Goal: Information Seeking & Learning: Learn about a topic

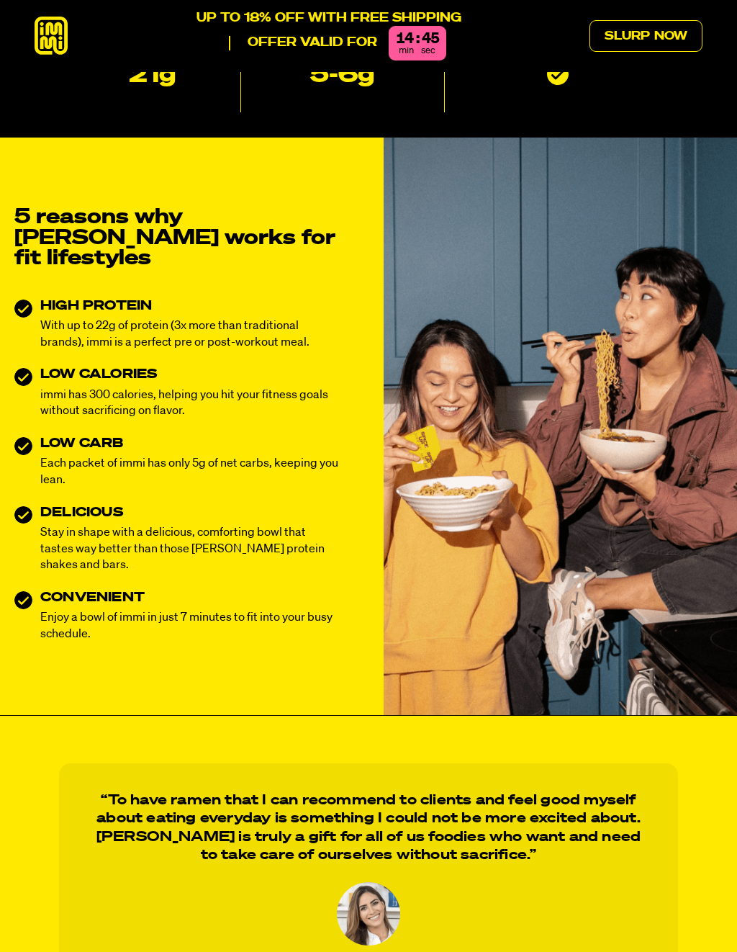
scroll to position [415, 0]
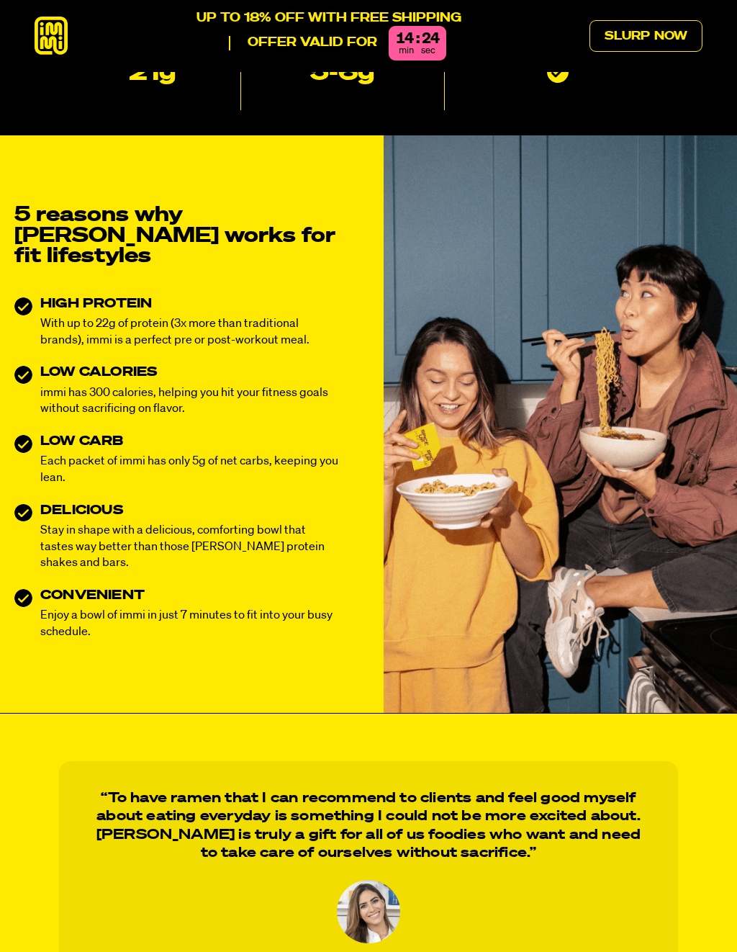
click at [560, 761] on blockquote "“To have ramen that I can recommend to clients and feel good myself about eatin…" at bounding box center [368, 896] width 619 height 271
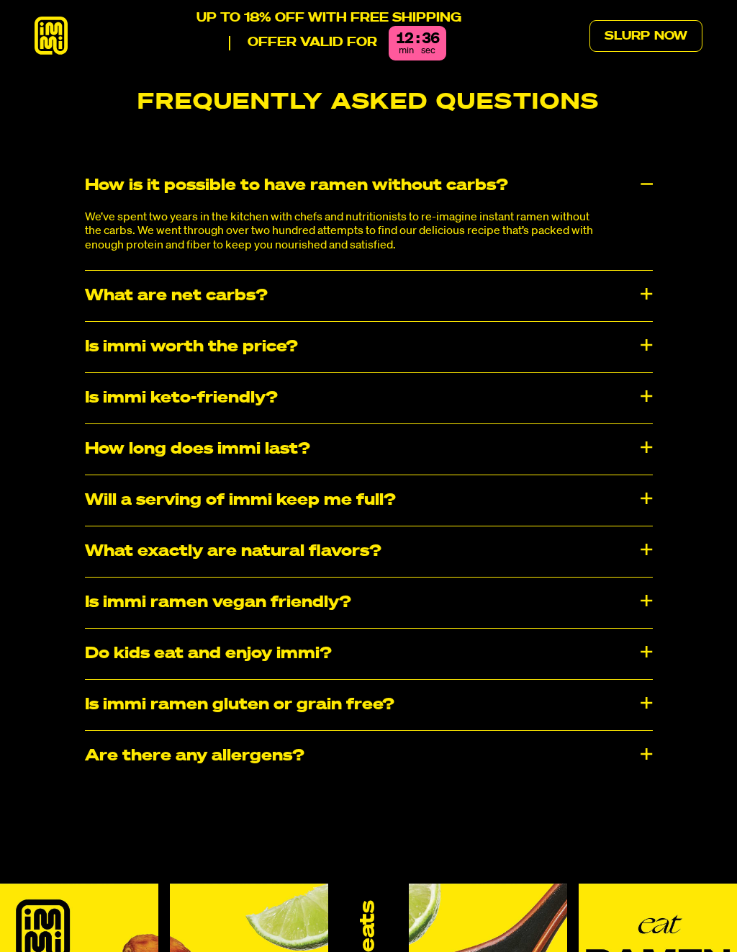
scroll to position [7123, 0]
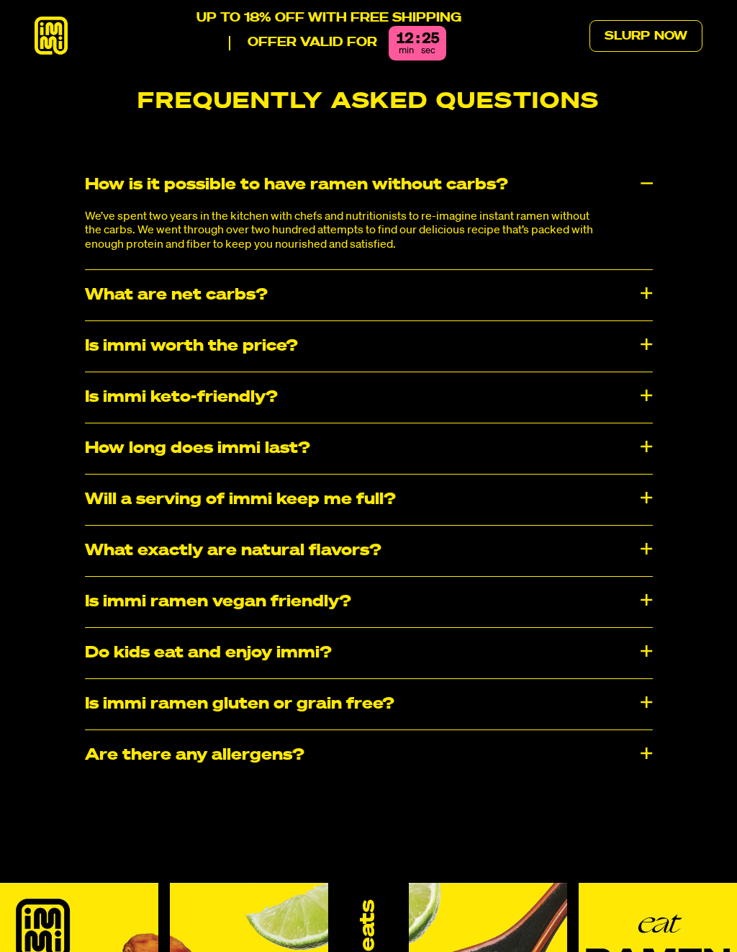
click at [644, 423] on div "How long does immi last?" at bounding box center [369, 448] width 568 height 50
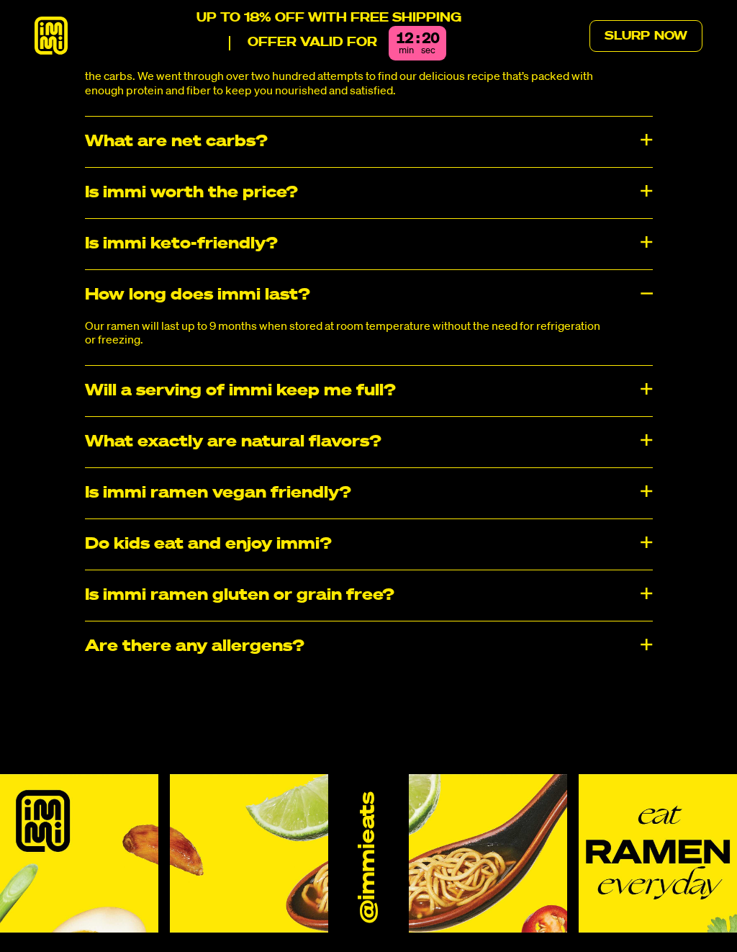
scroll to position [7281, 0]
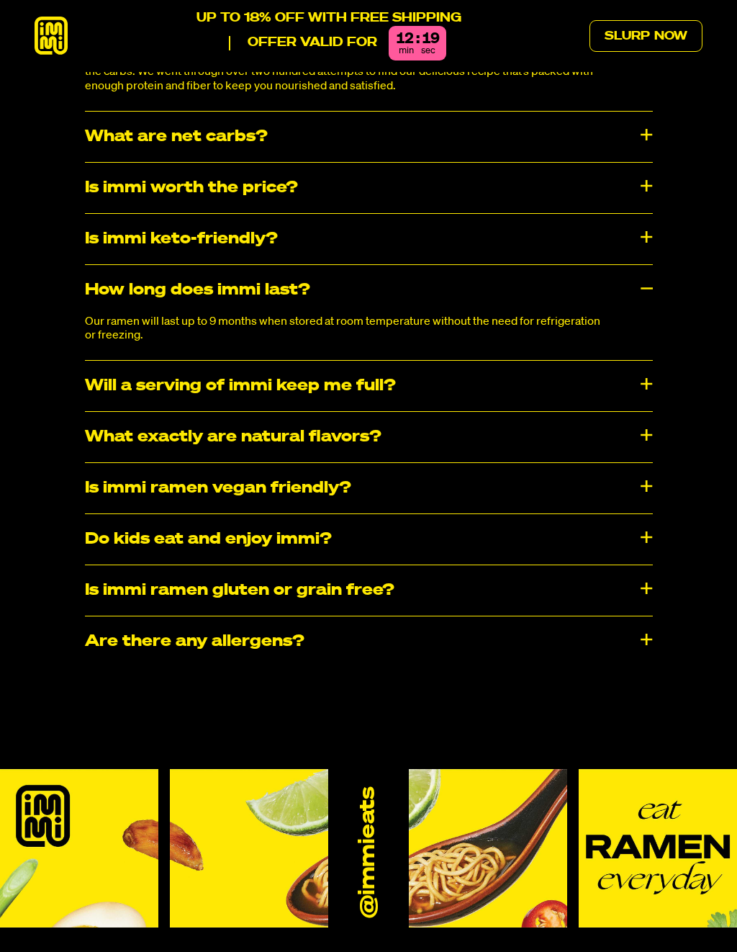
click at [645, 361] on div "Will a serving of immi keep me full?" at bounding box center [369, 386] width 568 height 50
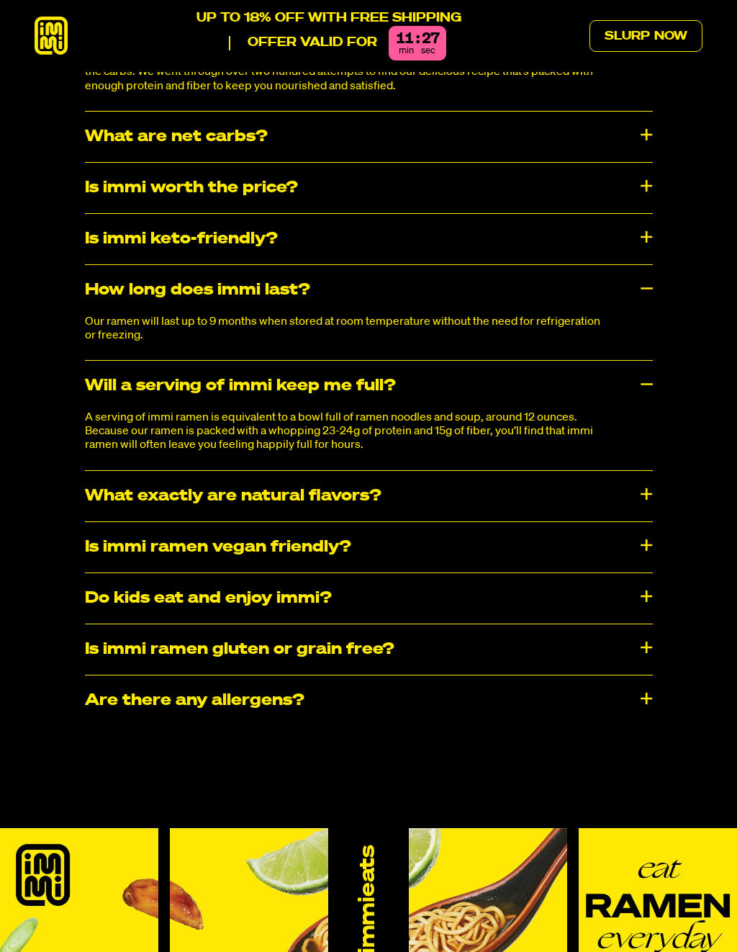
click at [650, 471] on div "What exactly are natural flavors?" at bounding box center [369, 496] width 568 height 50
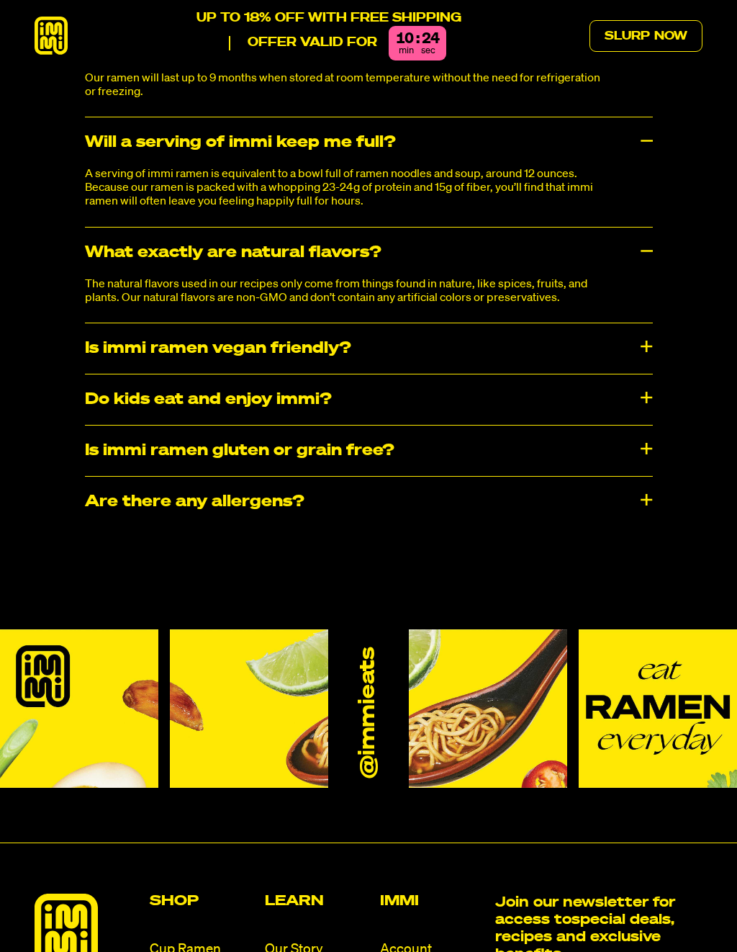
scroll to position [7526, 0]
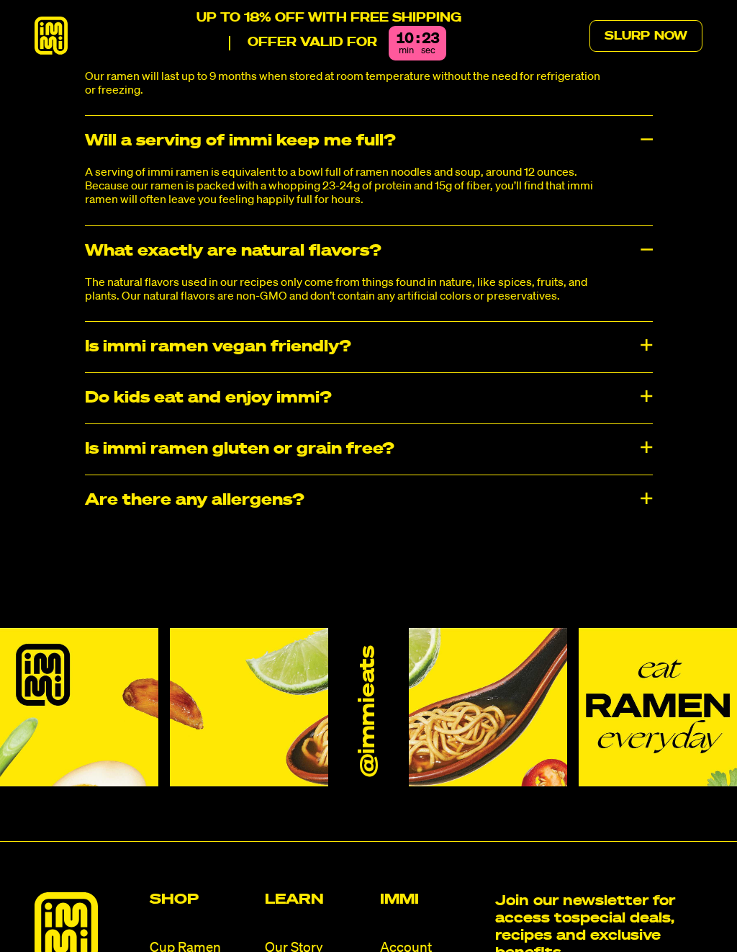
click at [650, 322] on div "Is immi ramen vegan friendly?" at bounding box center [369, 347] width 568 height 50
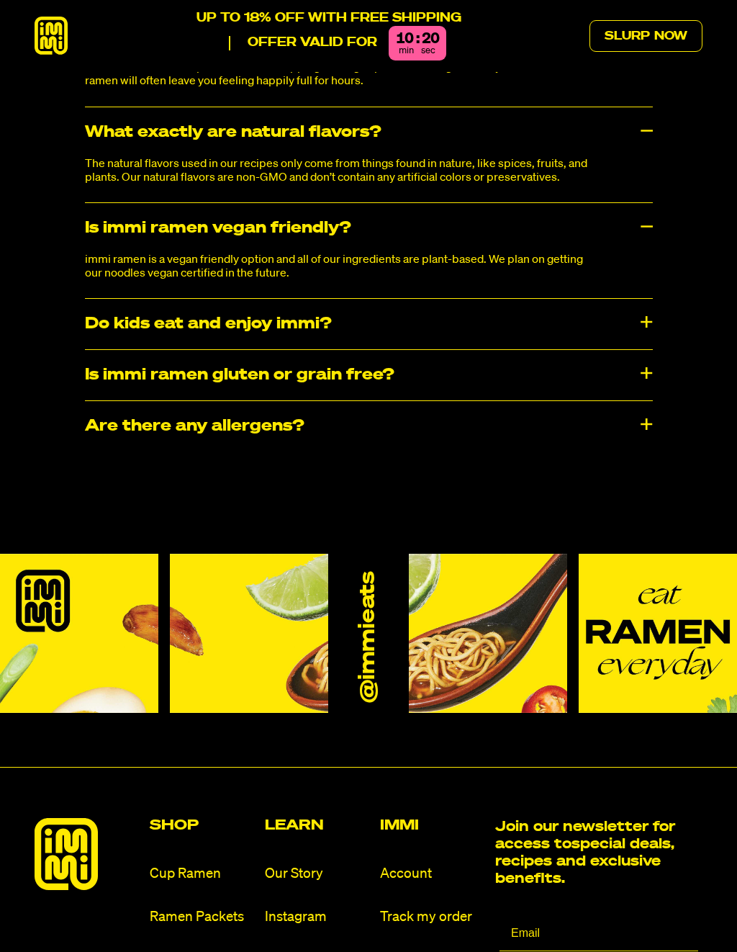
scroll to position [7646, 0]
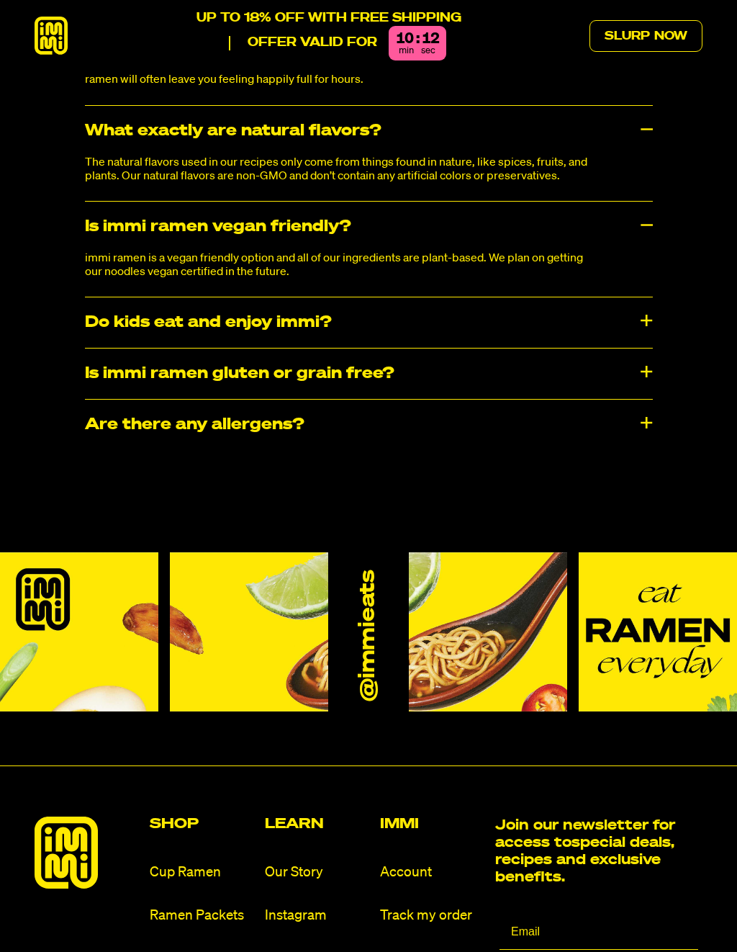
click at [661, 316] on div "Frequently Asked Questions How is it possible to have ramen without carbs? We’v…" at bounding box center [368, 16] width 737 height 898
click at [649, 348] on div "Is immi ramen gluten or grain free?" at bounding box center [369, 373] width 568 height 50
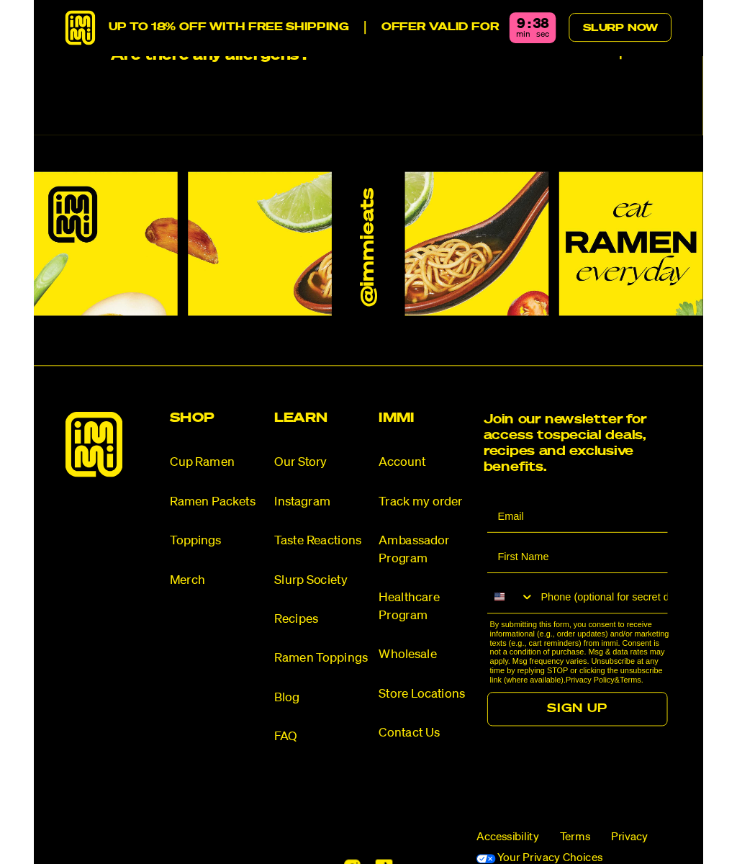
scroll to position [8114, 0]
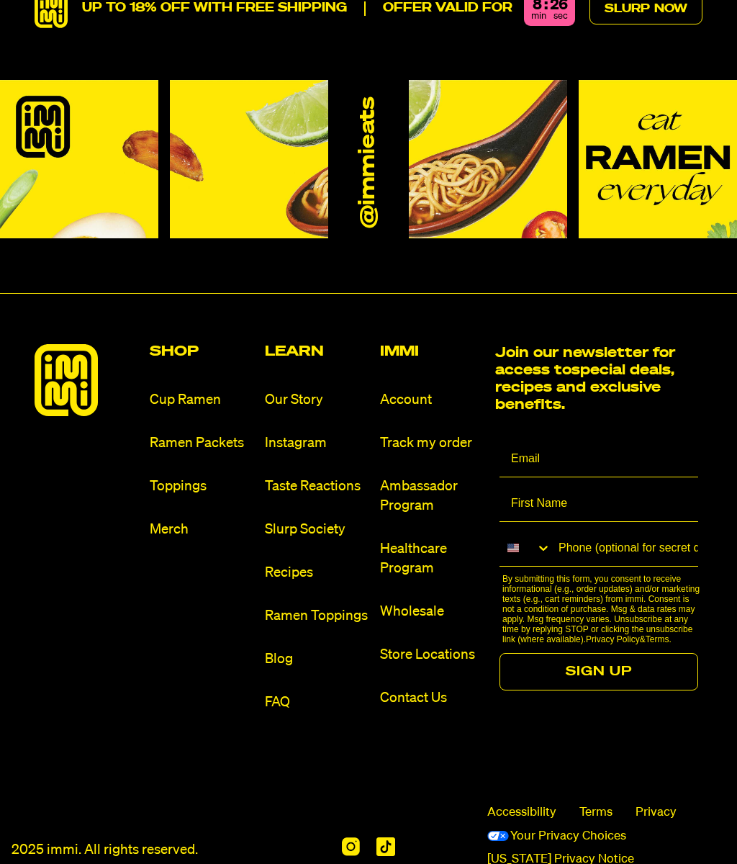
click at [186, 476] on link "Toppings" at bounding box center [202, 485] width 104 height 19
